Goal: Navigation & Orientation: Find specific page/section

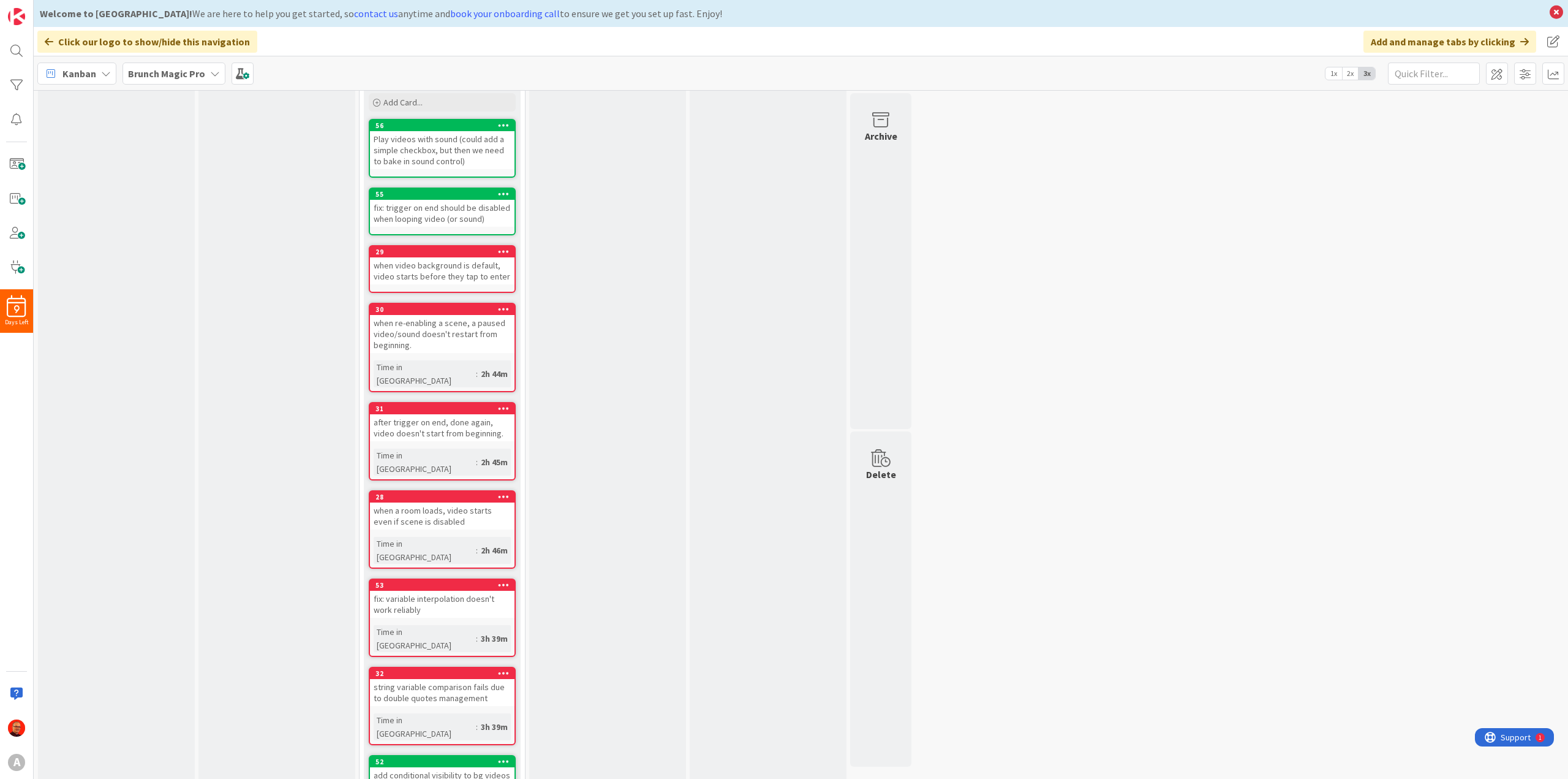
scroll to position [273, 0]
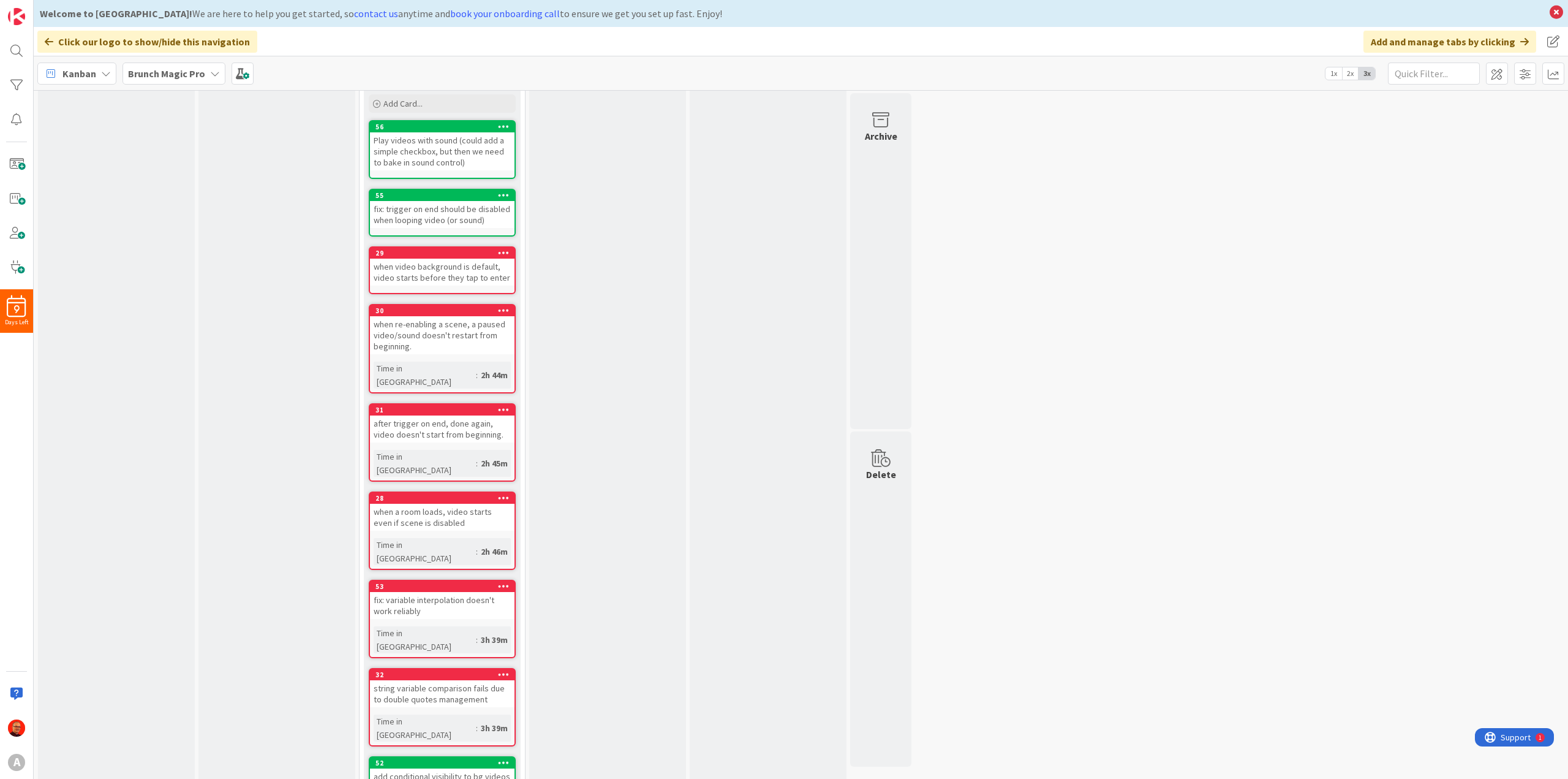
click at [148, 72] on b "Brunch Magic Pro" at bounding box center [166, 74] width 77 height 12
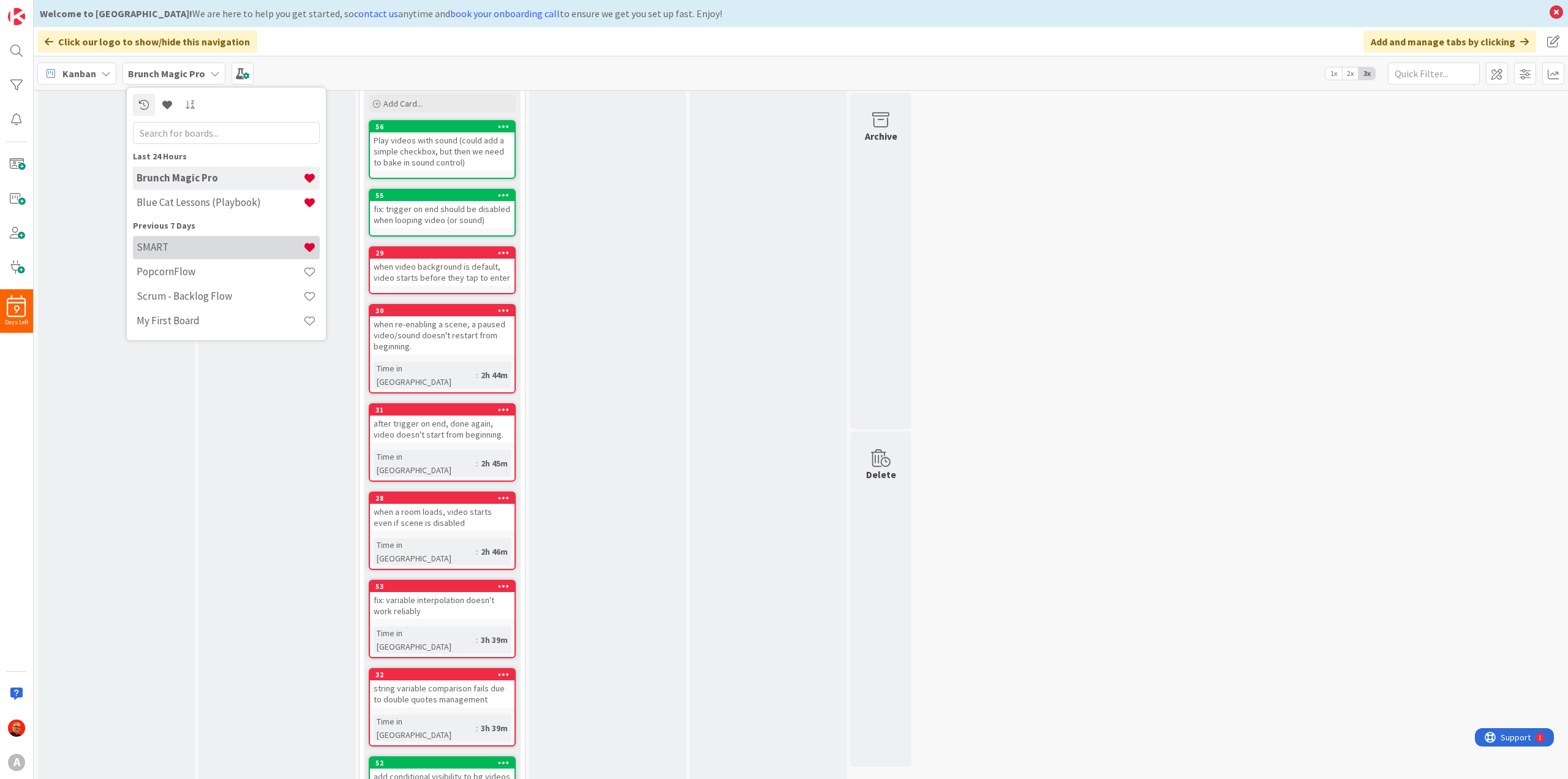
click at [175, 239] on div "SMART" at bounding box center [226, 248] width 187 height 24
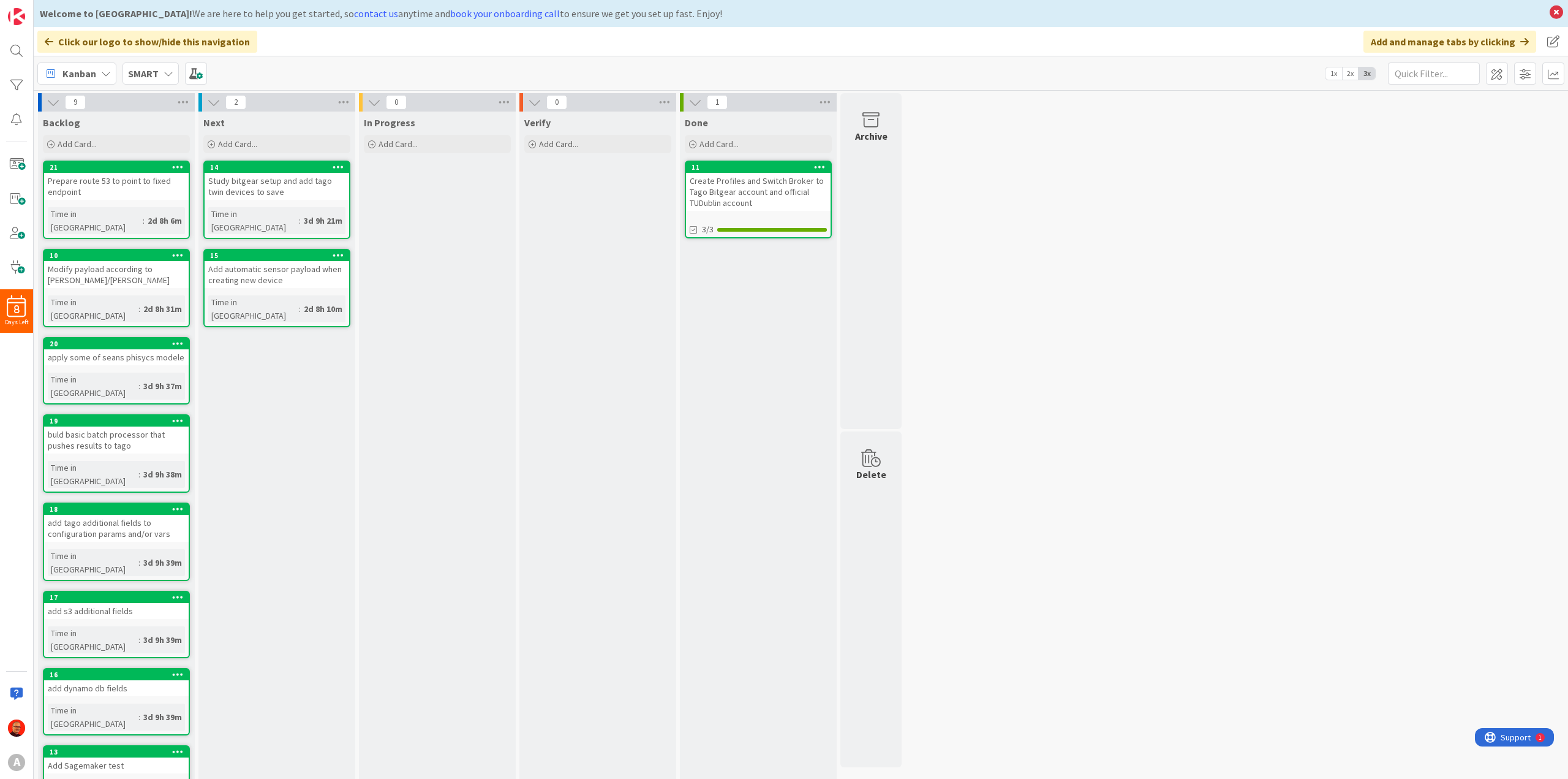
click at [768, 189] on div "Create Profiles and Switch Broker to Tago Bitgear account and official TUDublin…" at bounding box center [758, 191] width 144 height 38
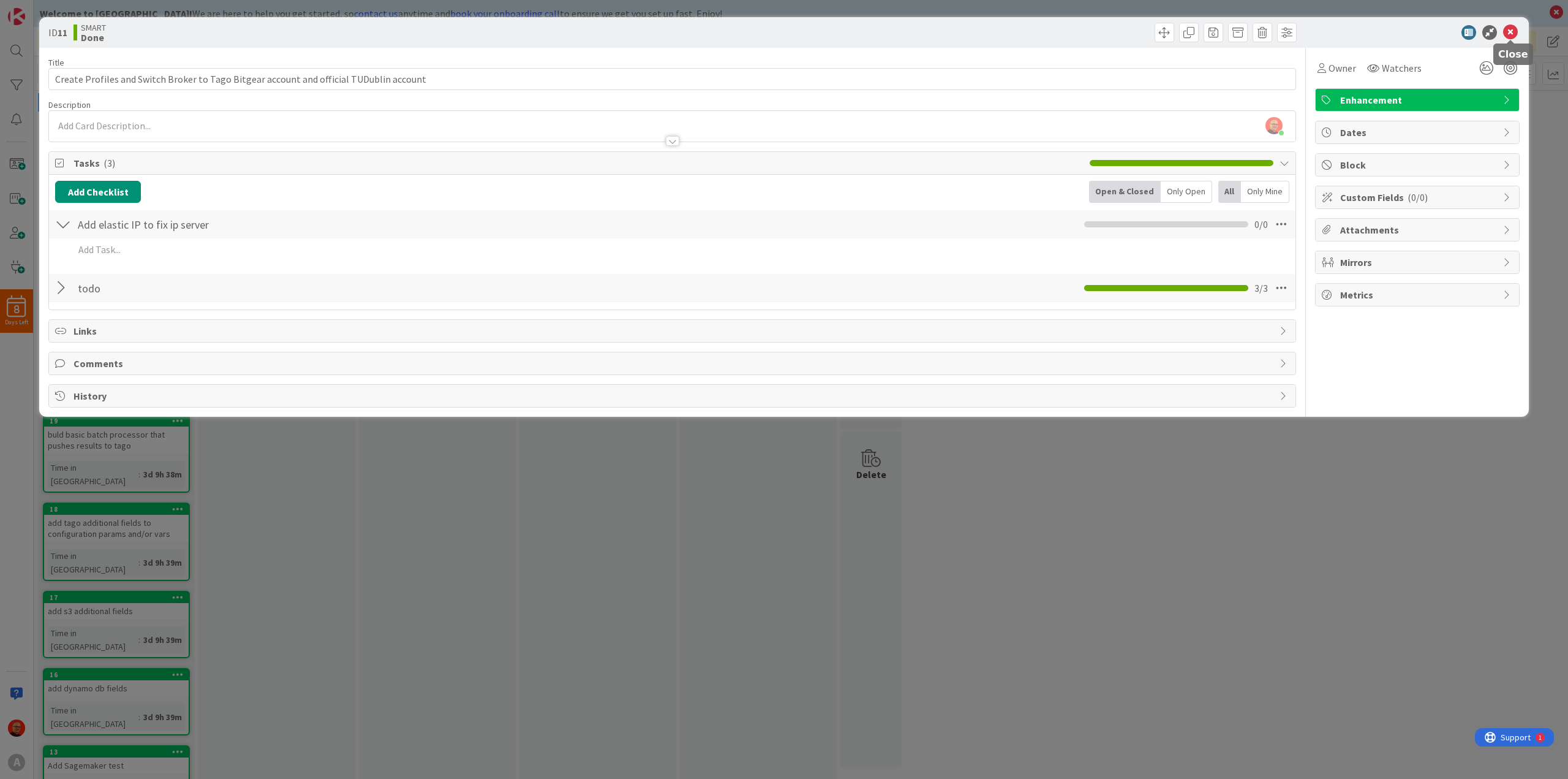
click at [1508, 27] on icon at bounding box center [1510, 32] width 15 height 15
